Goal: Information Seeking & Learning: Learn about a topic

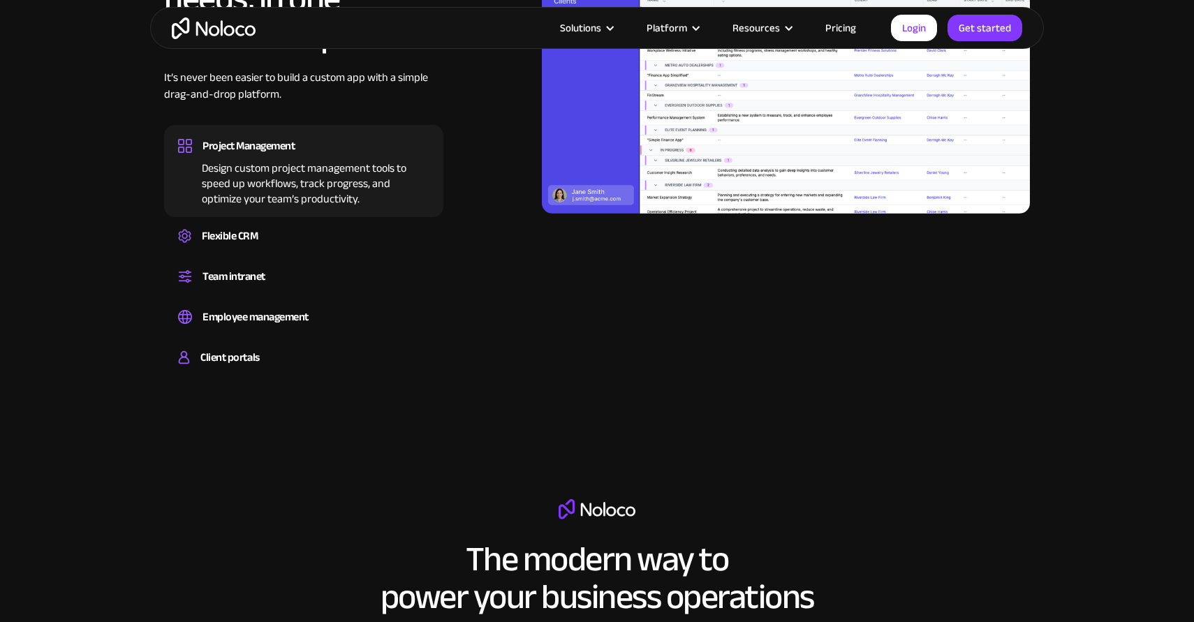
scroll to position [1528, 0]
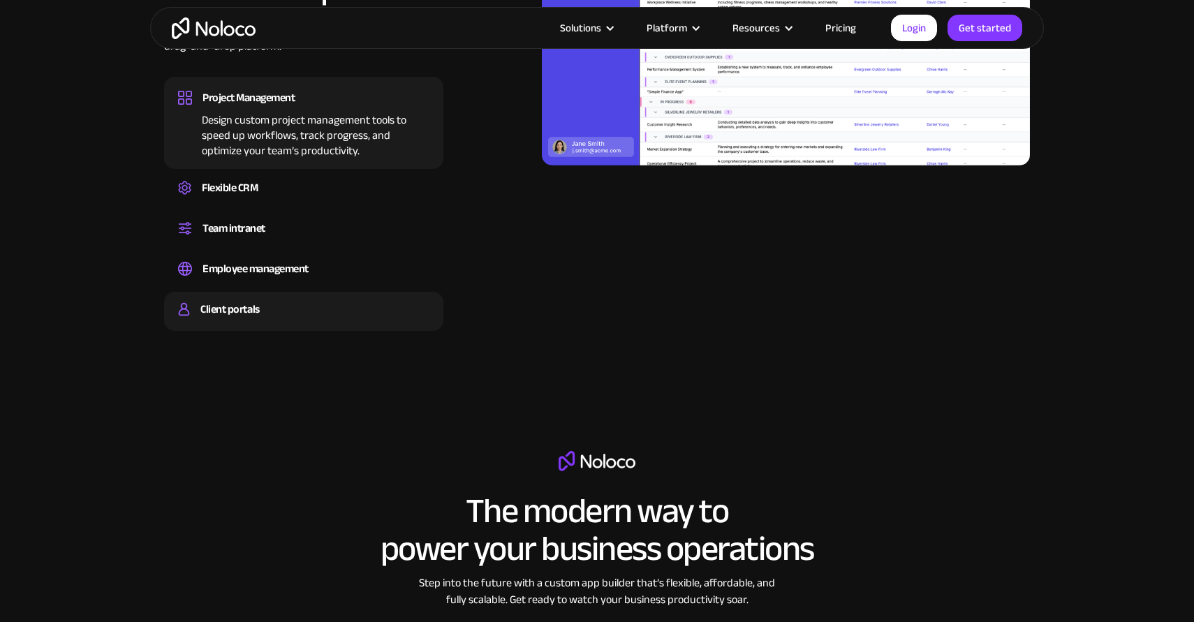
click at [232, 312] on div "Client portals" at bounding box center [229, 309] width 59 height 21
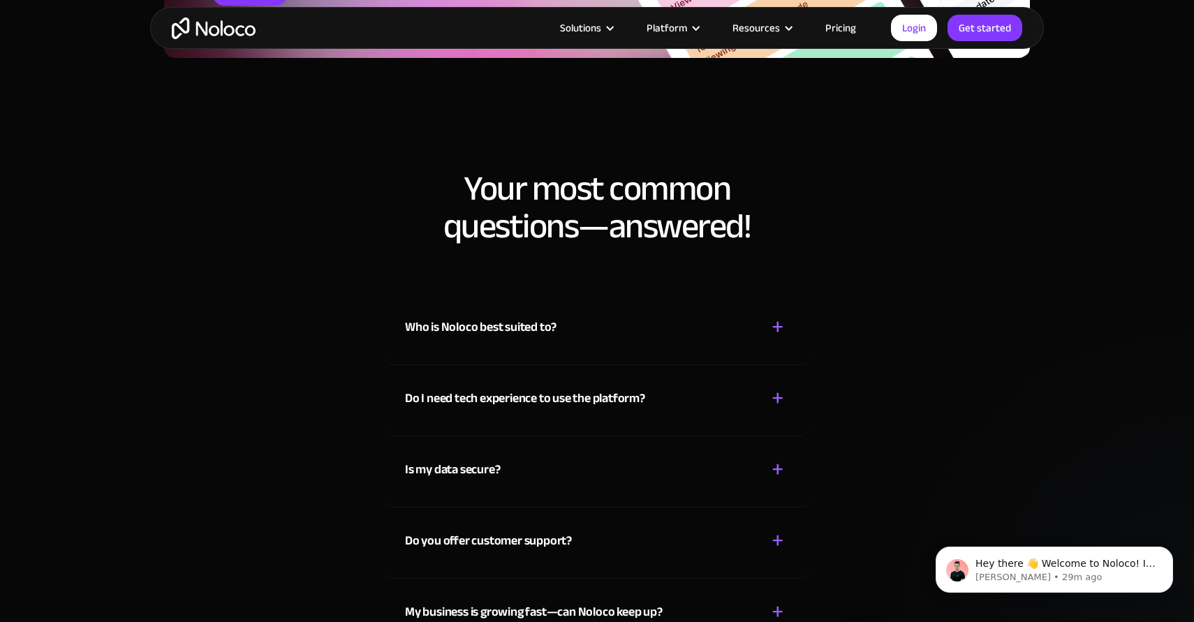
scroll to position [7112, 0]
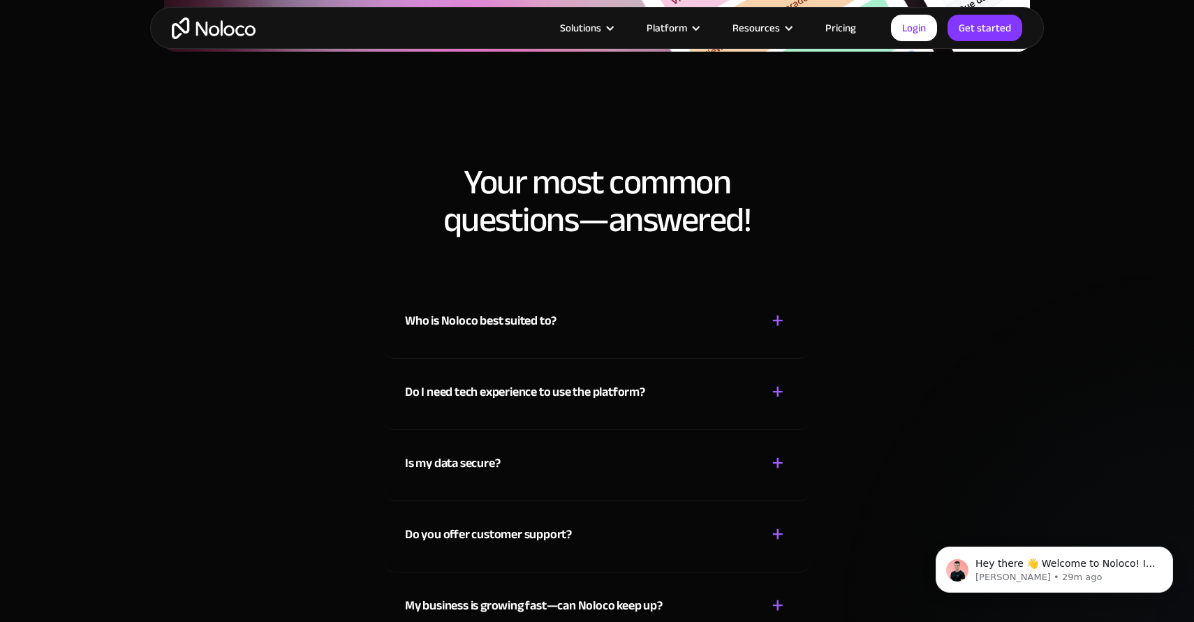
click at [681, 355] on div "Who is Noloco best suited to? + - Noloco is perfect for small to medium-sized b…" at bounding box center [597, 323] width 426 height 71
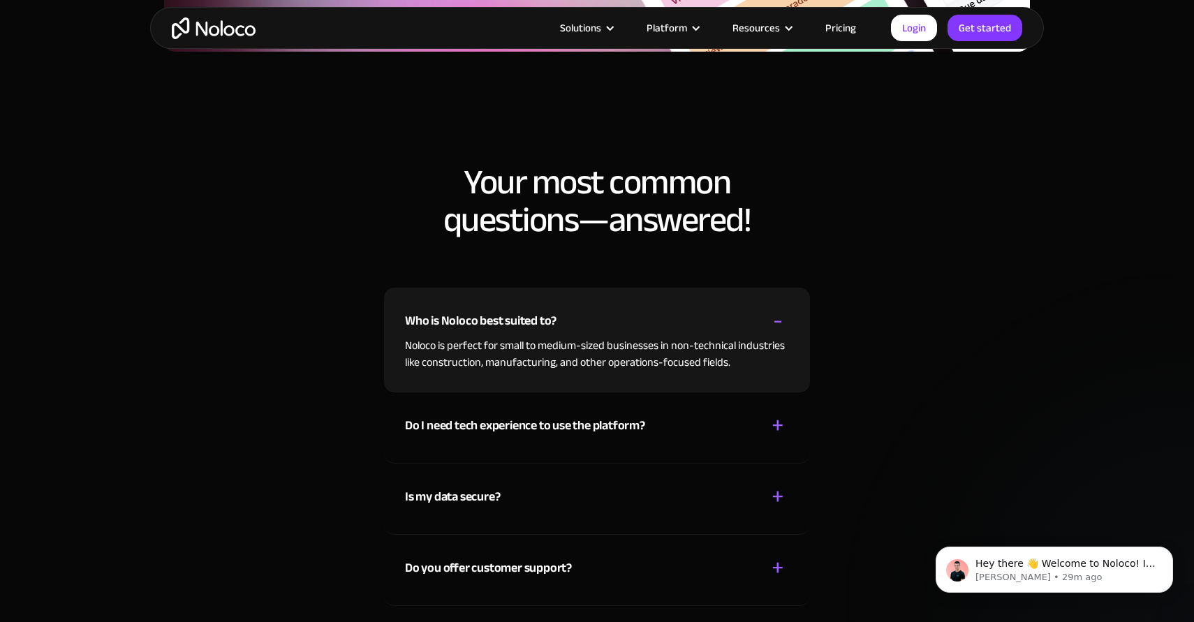
click at [720, 316] on div "Who is Noloco best suited to? + -" at bounding box center [597, 313] width 384 height 50
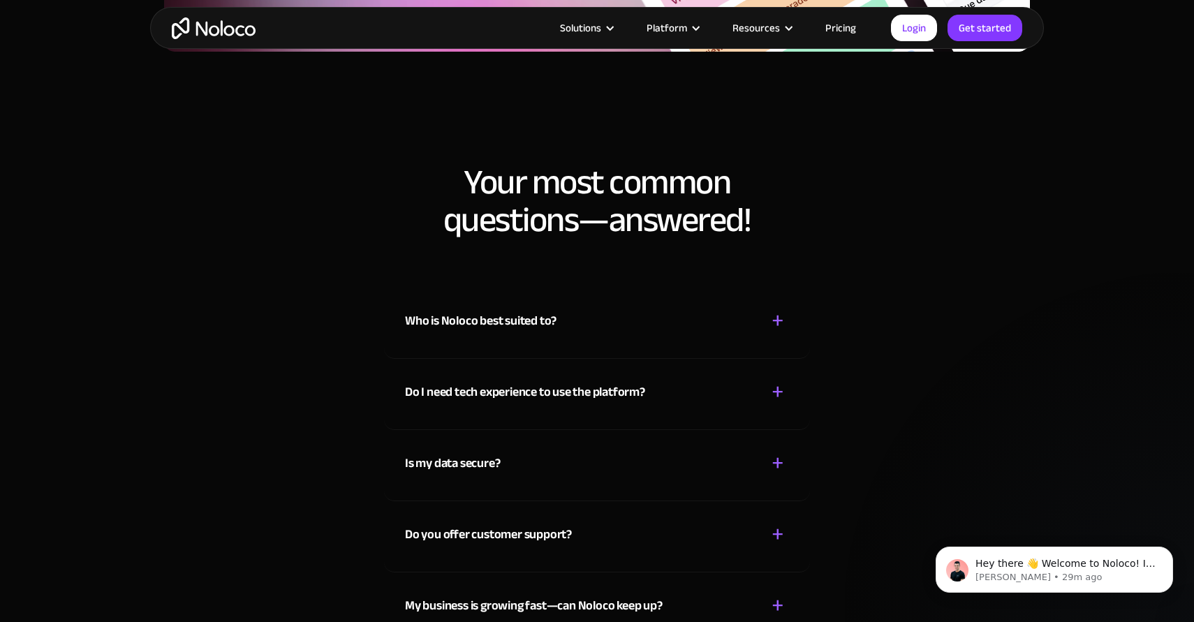
click at [720, 316] on div "Who is Noloco best suited to? + -" at bounding box center [597, 313] width 384 height 50
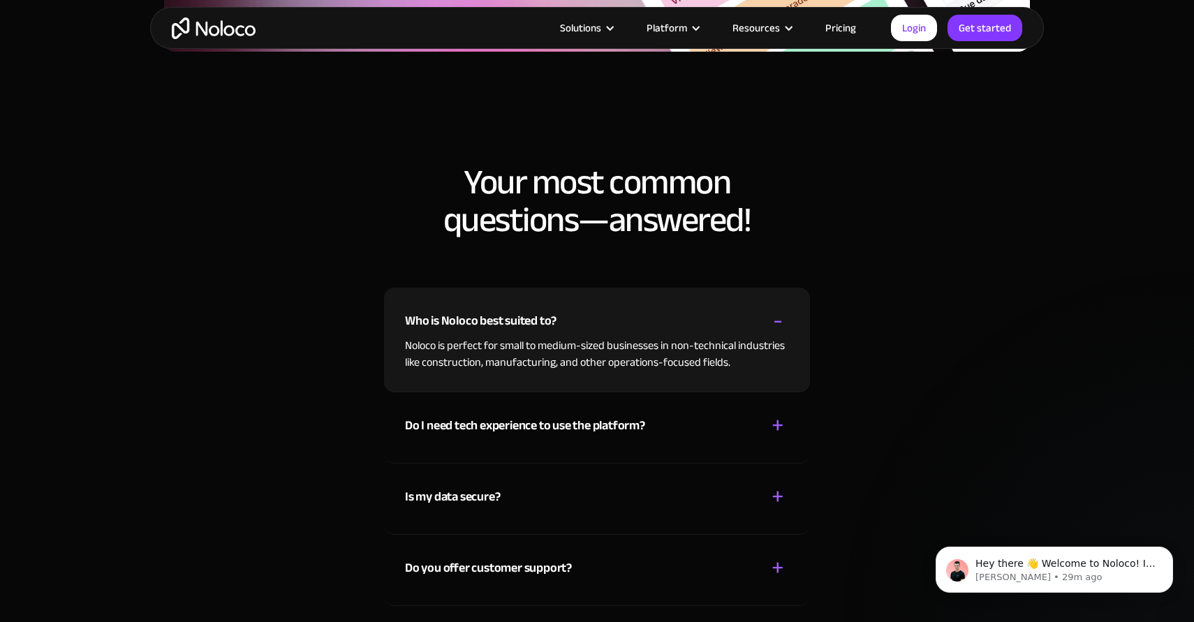
click at [720, 316] on div "Who is Noloco best suited to? + -" at bounding box center [597, 313] width 384 height 50
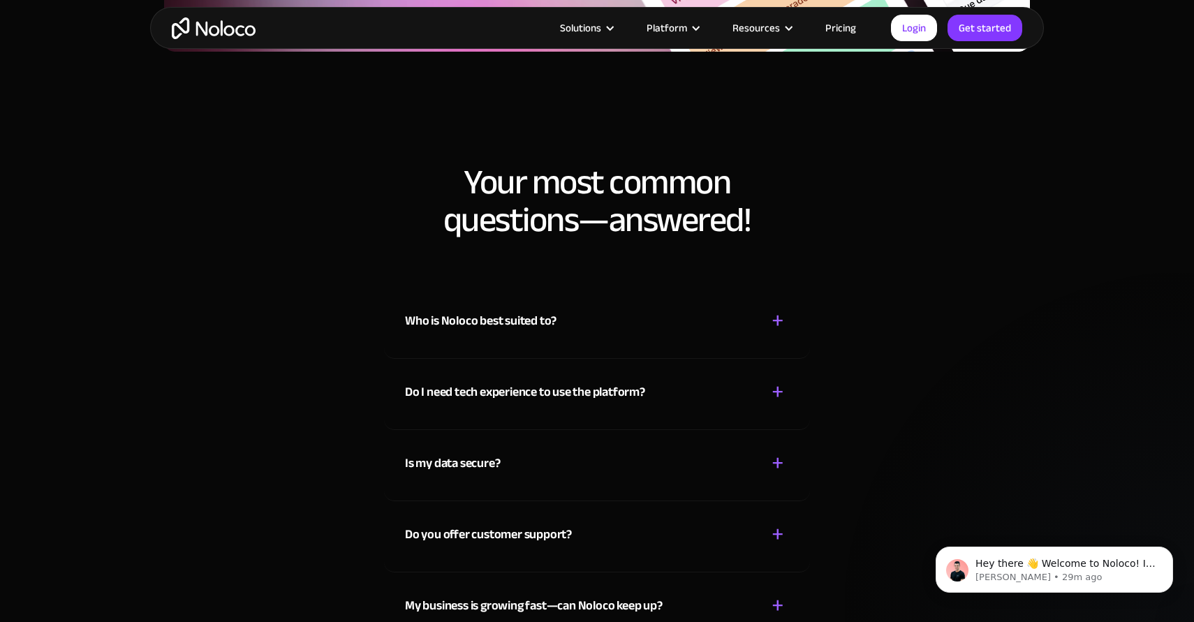
click at [665, 389] on div "Do I need tech experience to use the platform? + -" at bounding box center [597, 384] width 384 height 50
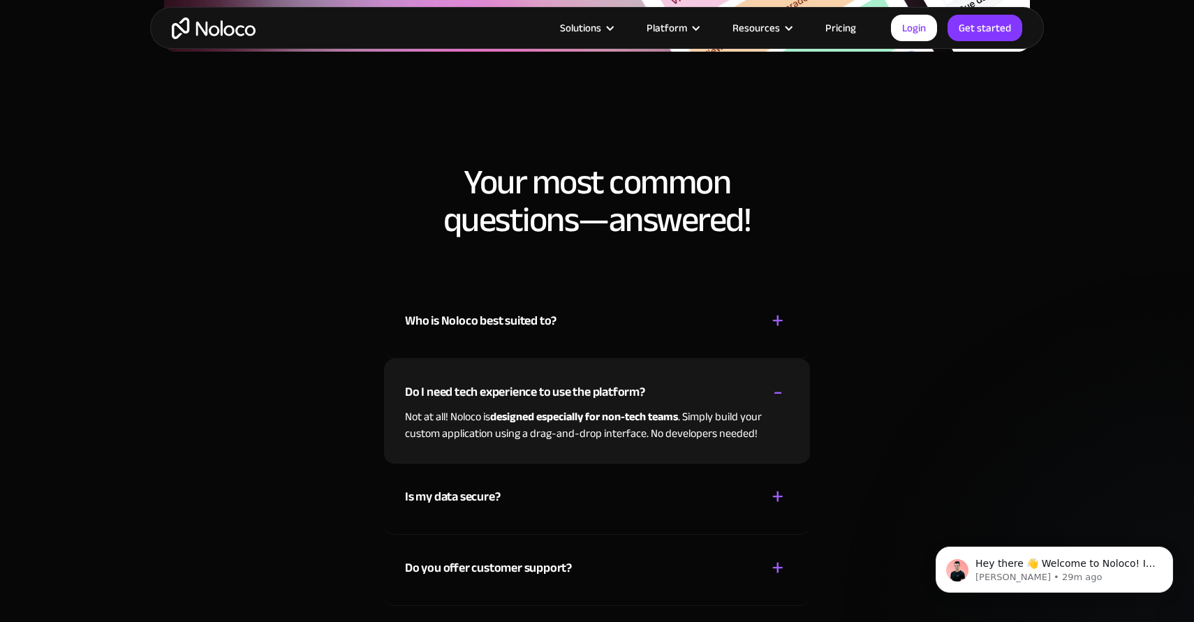
click at [682, 366] on div "Do I need tech experience to use the platform? + -" at bounding box center [597, 384] width 384 height 50
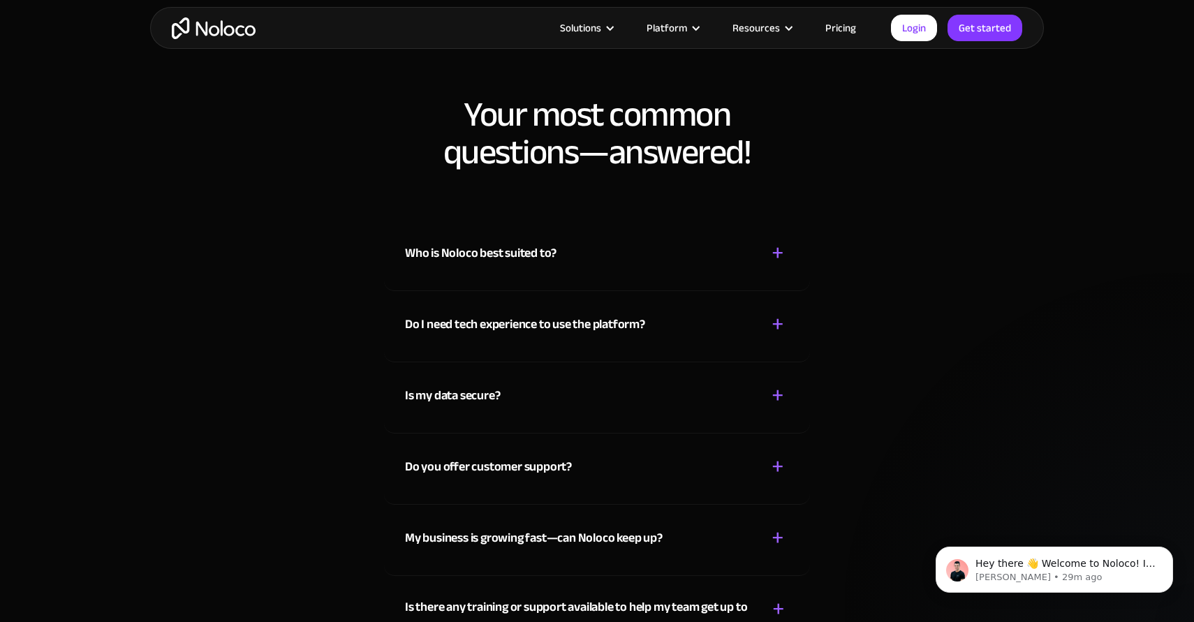
scroll to position [7222, 0]
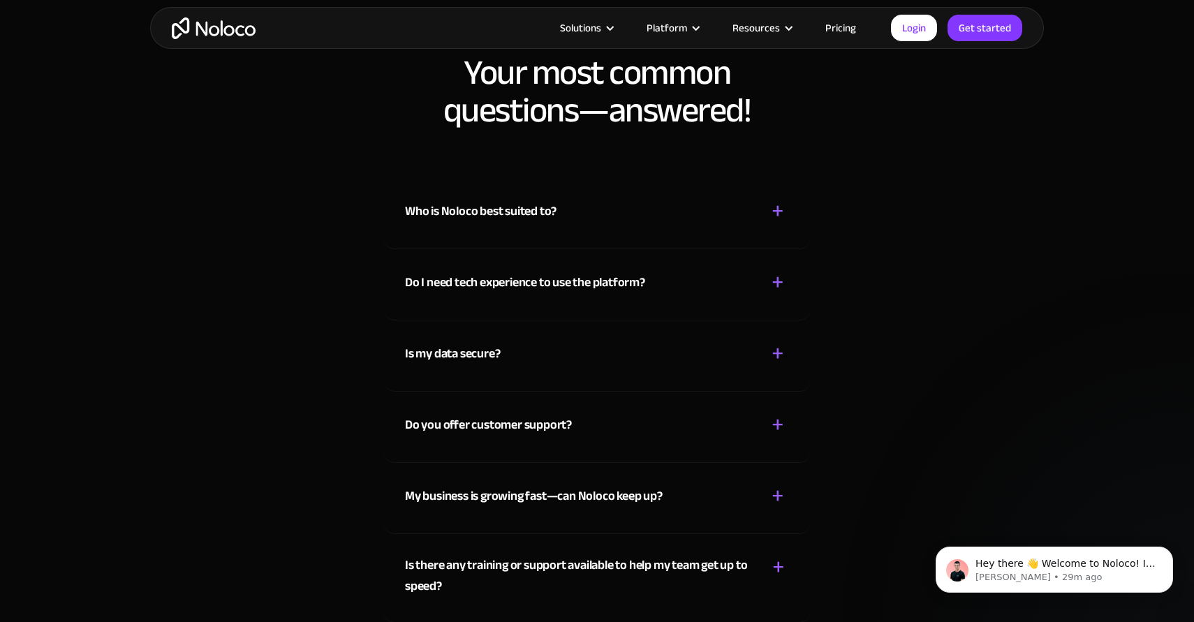
click at [678, 357] on div "Is my data secure? + -" at bounding box center [597, 345] width 384 height 50
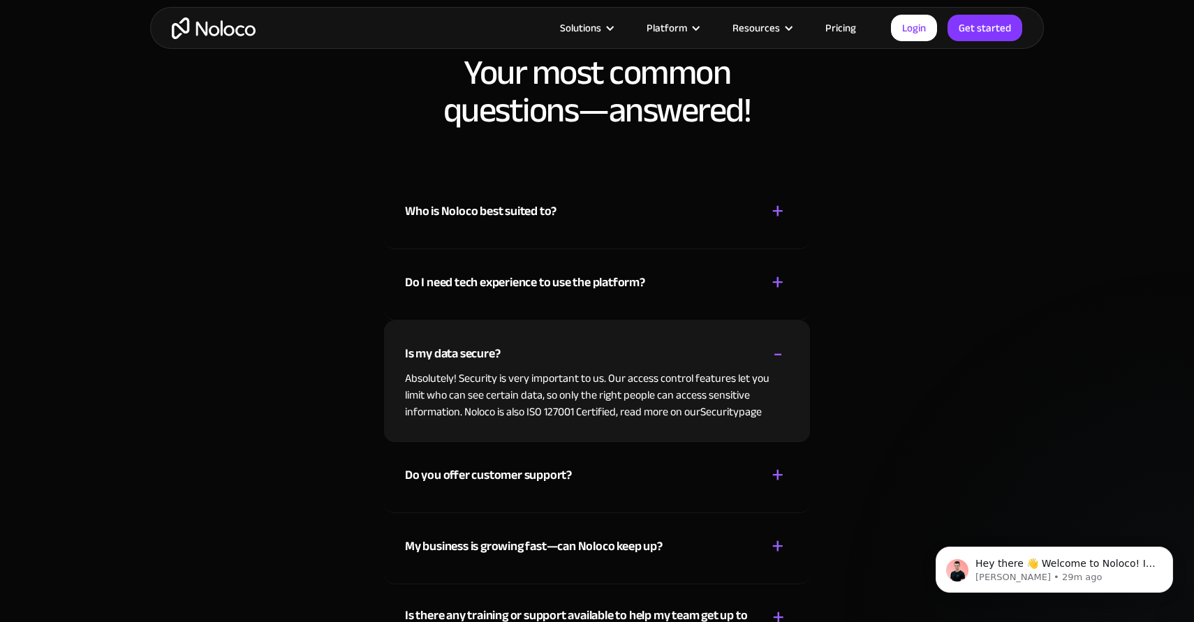
click at [678, 357] on div "Is my data secure? + -" at bounding box center [597, 345] width 384 height 50
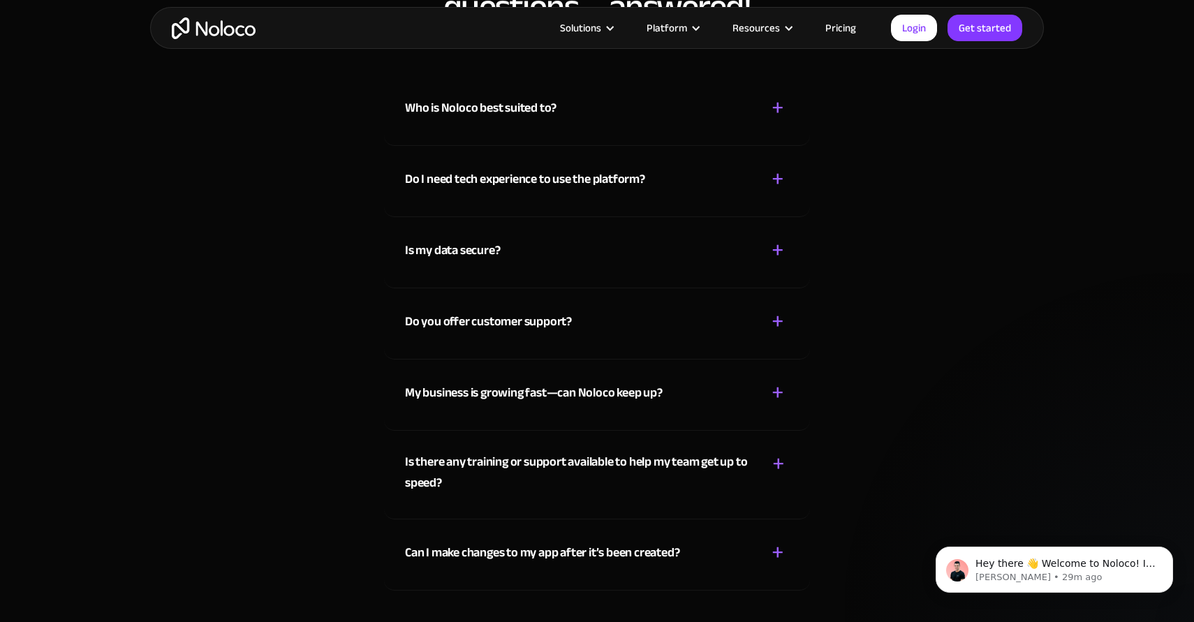
scroll to position [7330, 0]
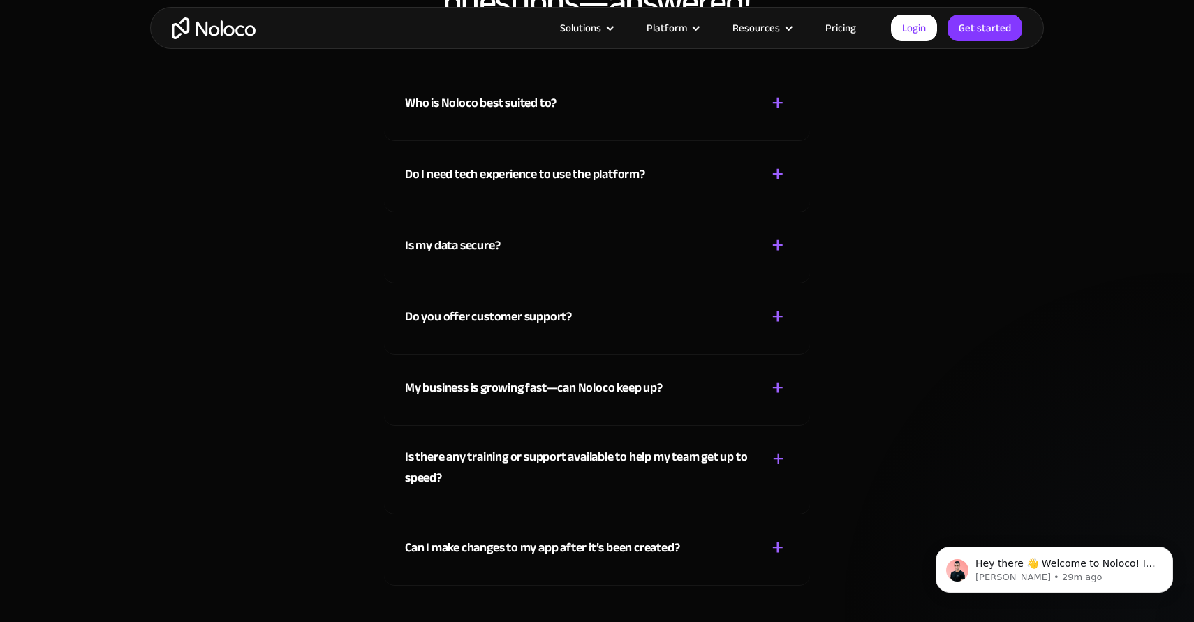
click at [843, 35] on link "Pricing" at bounding box center [841, 28] width 66 height 18
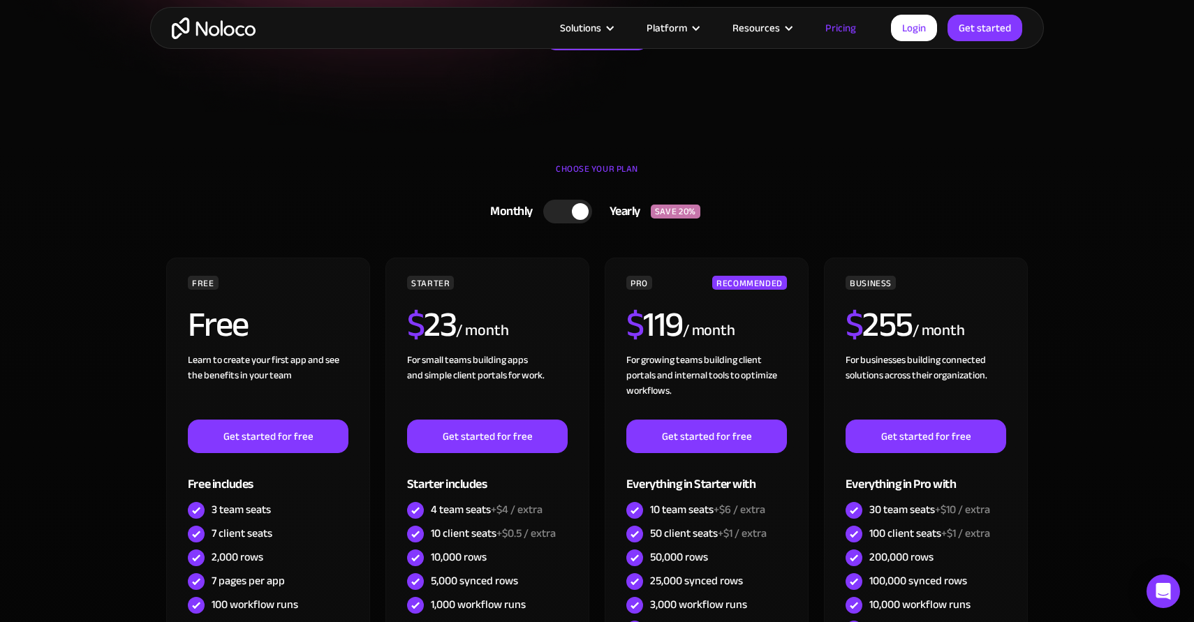
scroll to position [293, 0]
